Goal: Transaction & Acquisition: Book appointment/travel/reservation

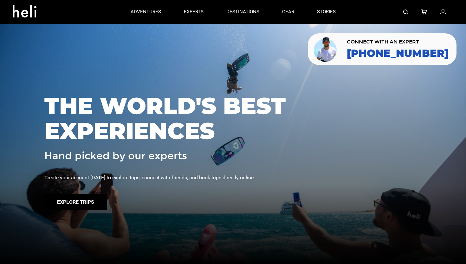
click at [89, 195] on button "Explore Trips" at bounding box center [75, 202] width 63 height 16
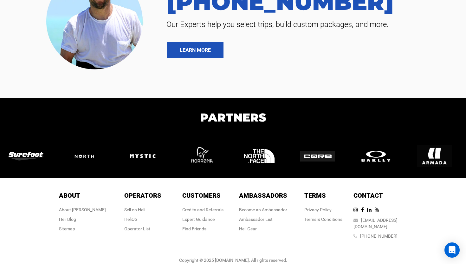
scroll to position [141, 0]
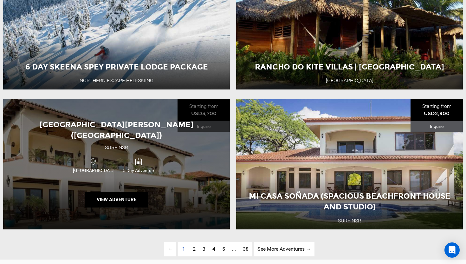
scroll to position [1376, 0]
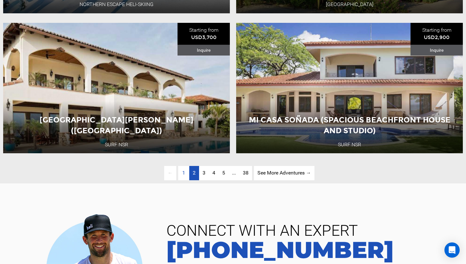
click at [194, 171] on span "2" at bounding box center [194, 173] width 3 height 6
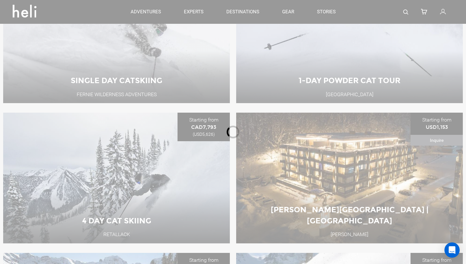
scroll to position [41, 0]
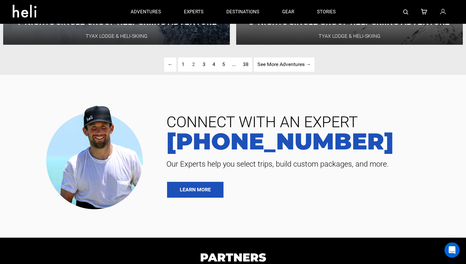
scroll to position [1521, 0]
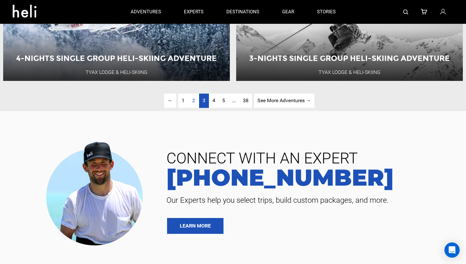
click at [203, 105] on link "page 3" at bounding box center [204, 101] width 10 height 14
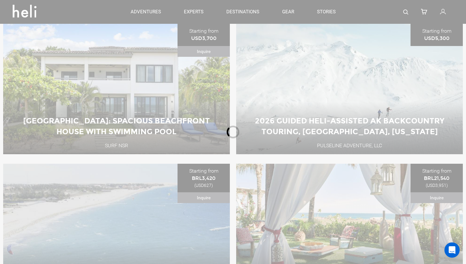
scroll to position [41, 0]
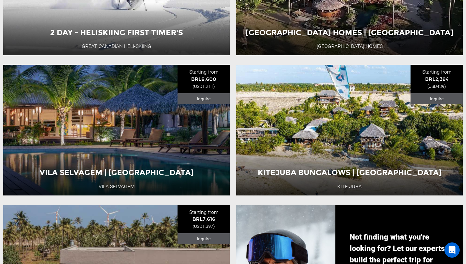
scroll to position [287, 0]
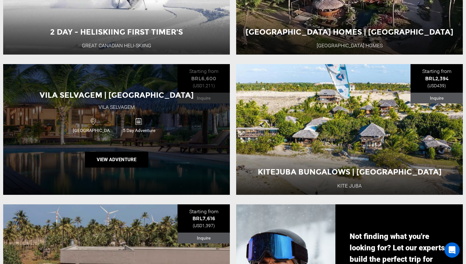
click at [199, 128] on div "[GEOGRAPHIC_DATA] | [GEOGRAPHIC_DATA] [GEOGRAPHIC_DATA] [GEOGRAPHIC_DATA] 5 Day…" at bounding box center [116, 129] width 227 height 131
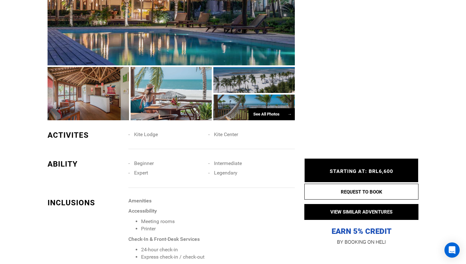
scroll to position [424, 0]
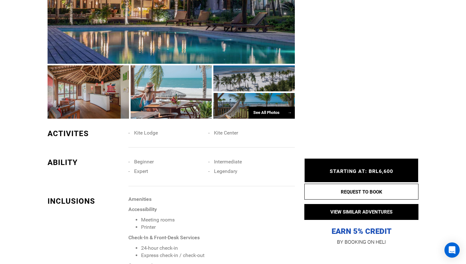
click at [258, 115] on div "See All Photos →" at bounding box center [272, 113] width 46 height 12
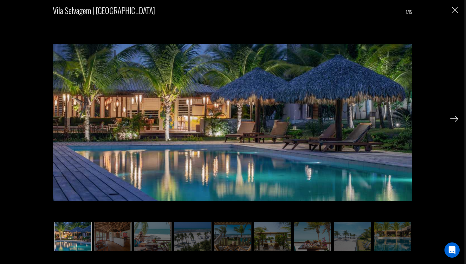
click at [105, 231] on img at bounding box center [112, 237] width 37 height 30
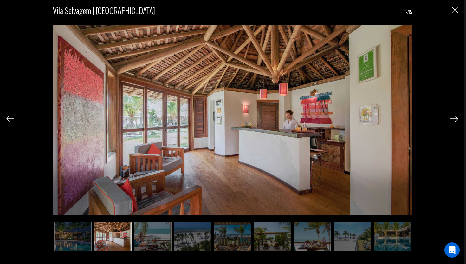
click at [141, 239] on img at bounding box center [152, 237] width 37 height 30
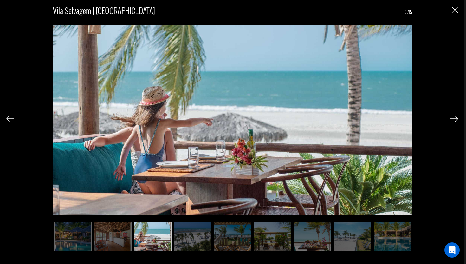
click at [161, 237] on img at bounding box center [152, 237] width 37 height 30
click at [456, 8] on img "Close" at bounding box center [455, 10] width 6 height 6
